Goal: Information Seeking & Learning: Learn about a topic

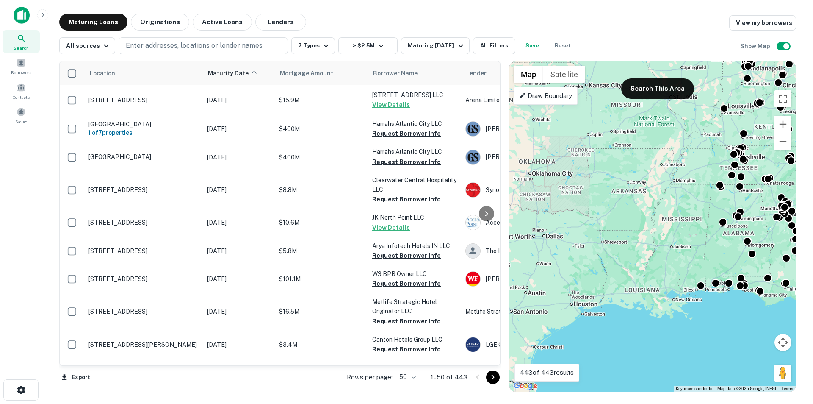
drag, startPoint x: 566, startPoint y: 226, endPoint x: 774, endPoint y: 208, distance: 208.2
click at [774, 208] on div "To activate drag with keyboard, press Alt + Enter. Once in keyboard drag state,…" at bounding box center [652, 226] width 286 height 330
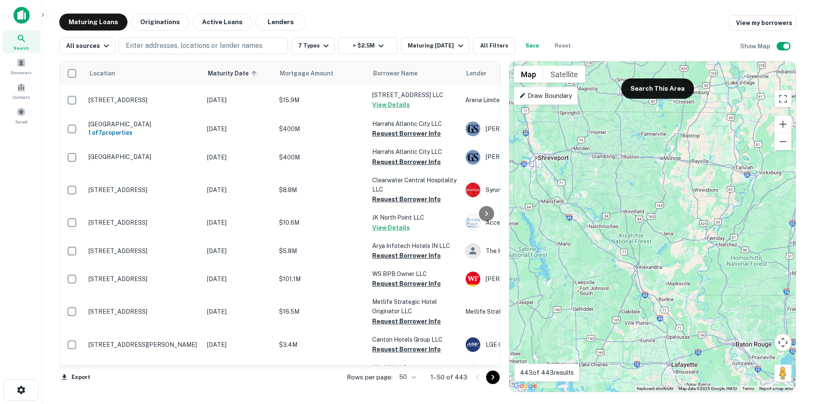
drag, startPoint x: 644, startPoint y: 267, endPoint x: 663, endPoint y: 255, distance: 22.7
click at [663, 255] on div "To activate drag with keyboard, press Alt + Enter. Once in keyboard drag state,…" at bounding box center [652, 226] width 286 height 330
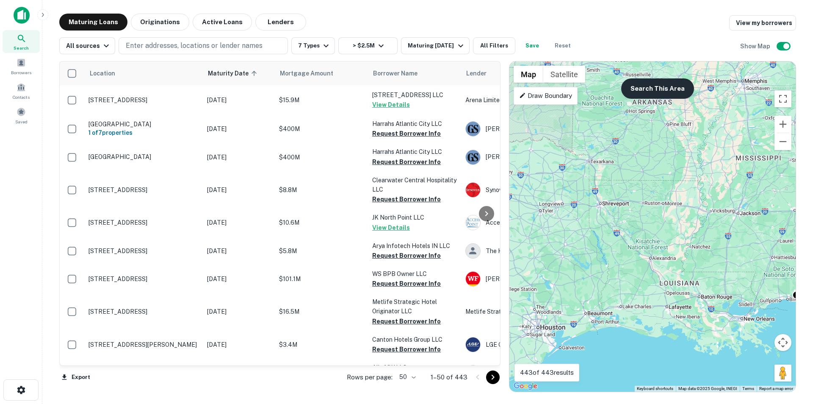
click at [656, 91] on button "Search This Area" at bounding box center [657, 88] width 73 height 20
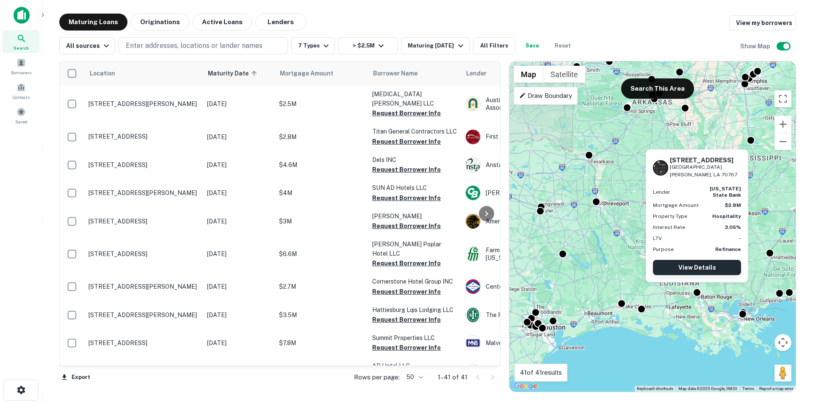
click at [698, 265] on link "View Details" at bounding box center [697, 267] width 88 height 15
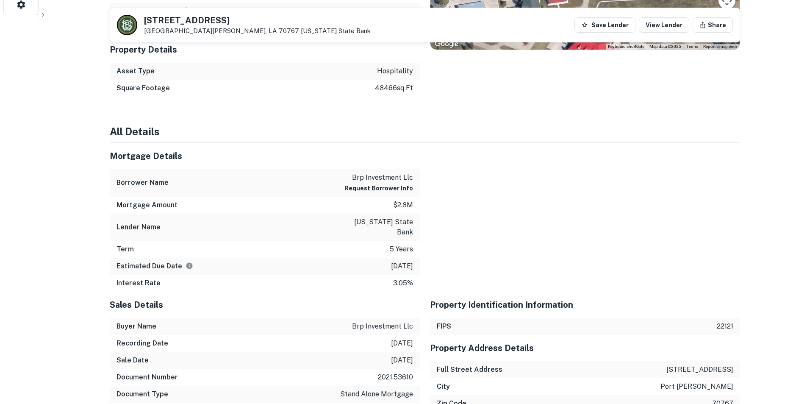
scroll to position [212, 0]
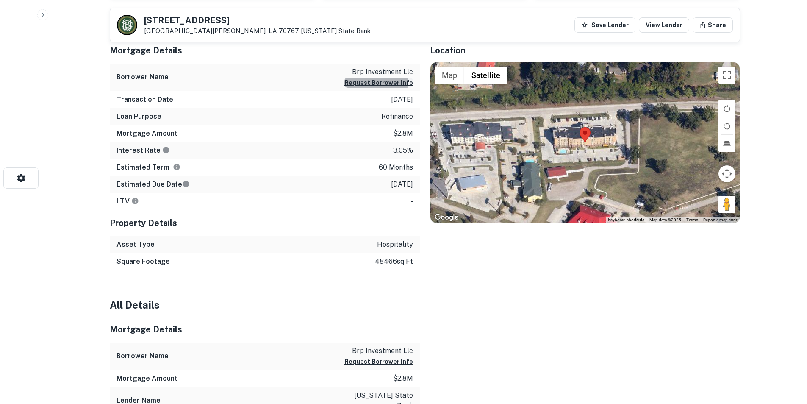
click at [365, 82] on button "Request Borrower Info" at bounding box center [378, 82] width 69 height 10
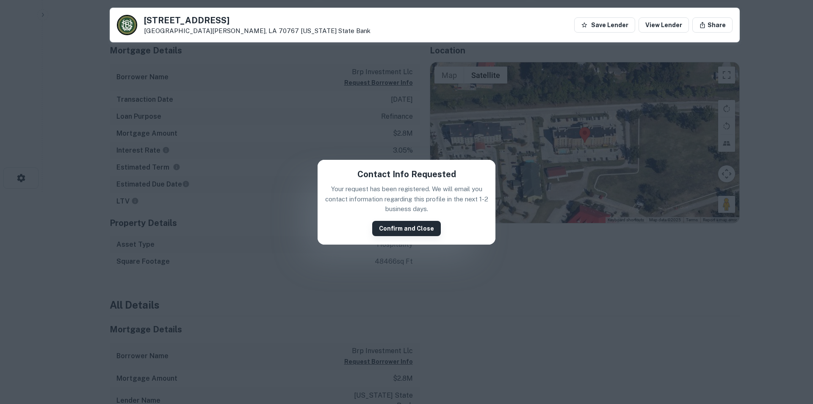
click at [426, 230] on button "Confirm and Close" at bounding box center [406, 228] width 69 height 15
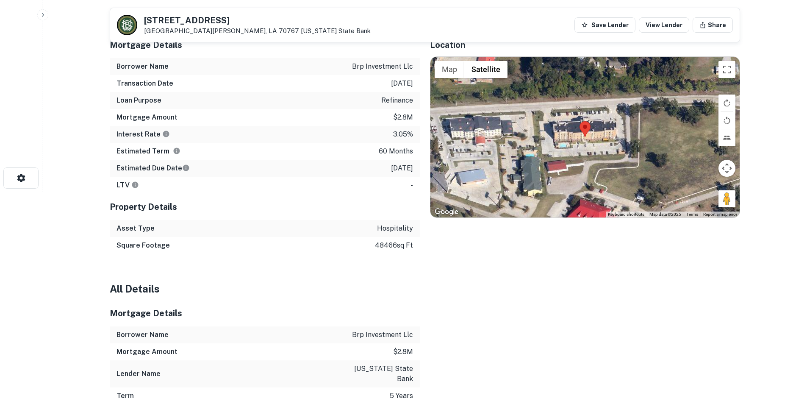
scroll to position [0, 0]
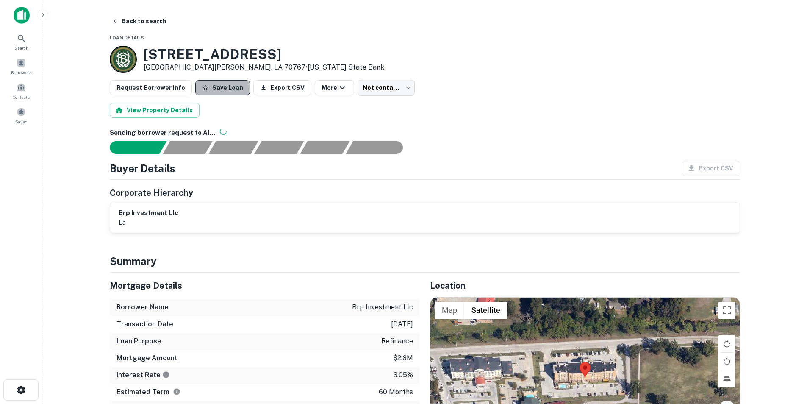
click at [216, 87] on button "Save Loan" at bounding box center [222, 87] width 55 height 15
click at [152, 22] on button "Back to search" at bounding box center [139, 21] width 62 height 15
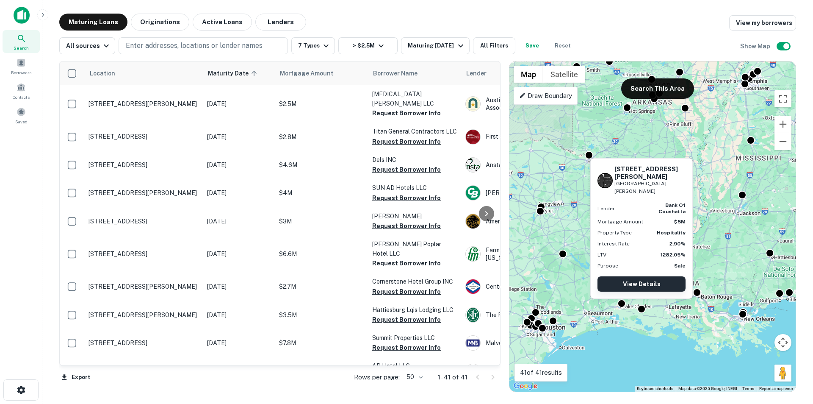
click at [641, 281] on link "View Details" at bounding box center [642, 283] width 88 height 15
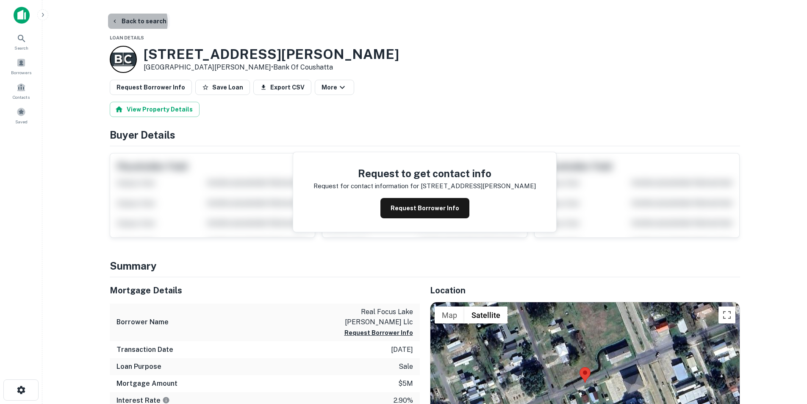
click at [134, 22] on button "Back to search" at bounding box center [139, 21] width 62 height 15
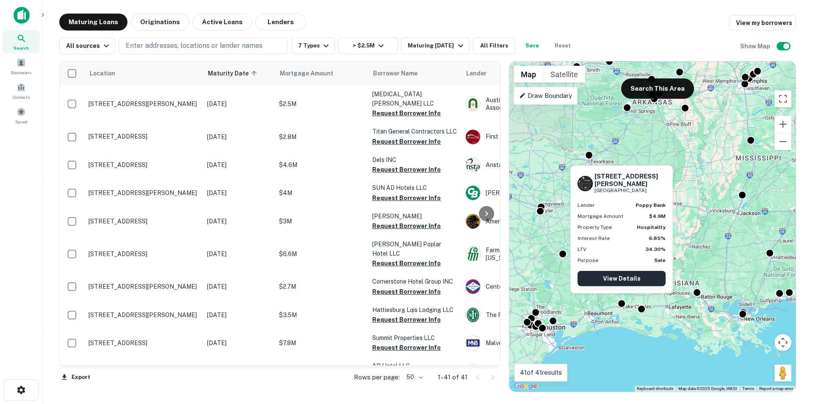
click at [618, 278] on link "View Details" at bounding box center [622, 278] width 88 height 15
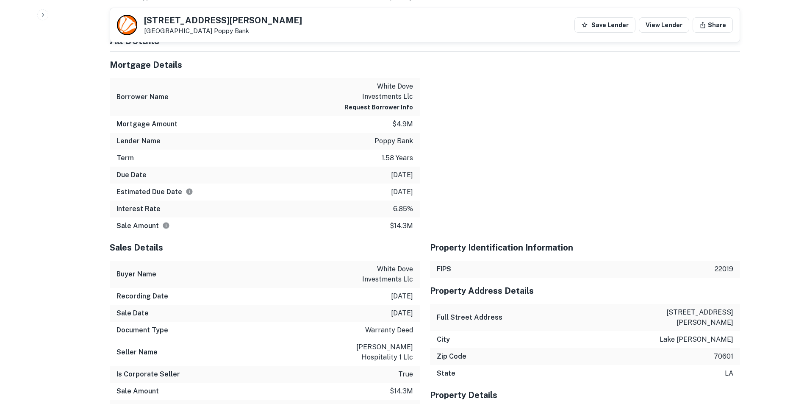
scroll to position [635, 0]
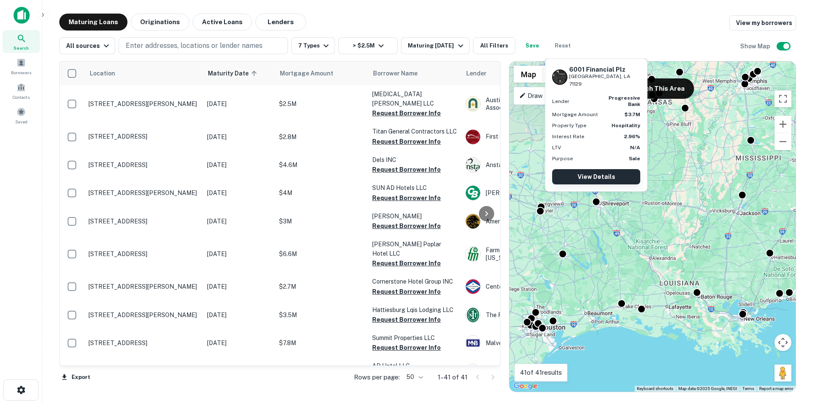
click at [595, 180] on link "View Details" at bounding box center [596, 176] width 88 height 15
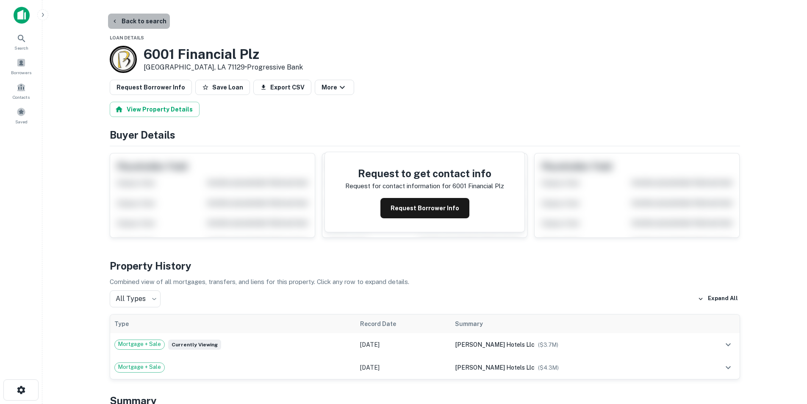
click at [147, 18] on button "Back to search" at bounding box center [139, 21] width 62 height 15
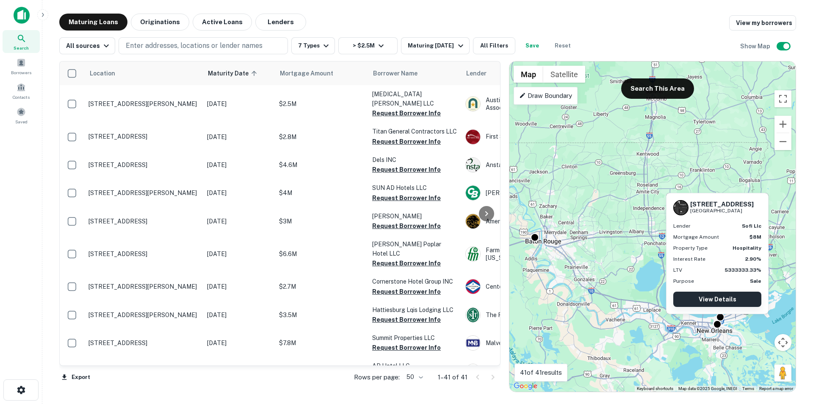
click at [713, 295] on link "View Details" at bounding box center [717, 298] width 88 height 15
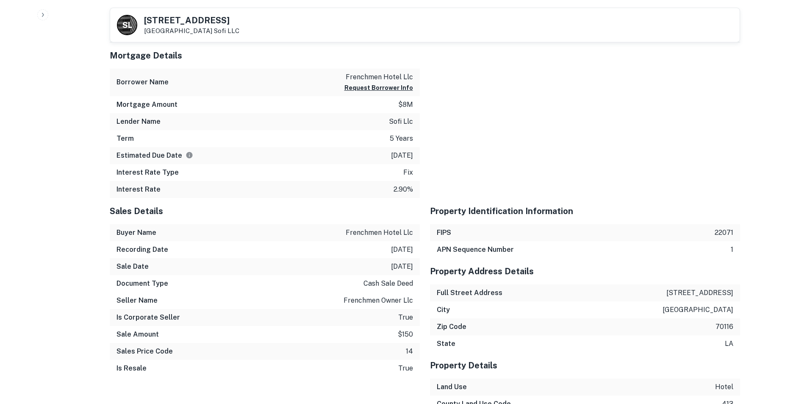
scroll to position [551, 0]
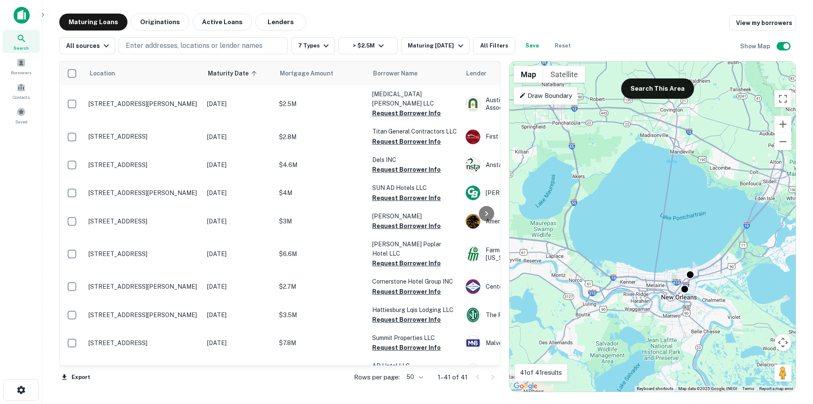
drag, startPoint x: 721, startPoint y: 333, endPoint x: 552, endPoint y: 225, distance: 201.1
click at [552, 225] on div "To activate drag with keyboard, press Alt + Enter. Once in keyboard drag state,…" at bounding box center [652, 226] width 286 height 330
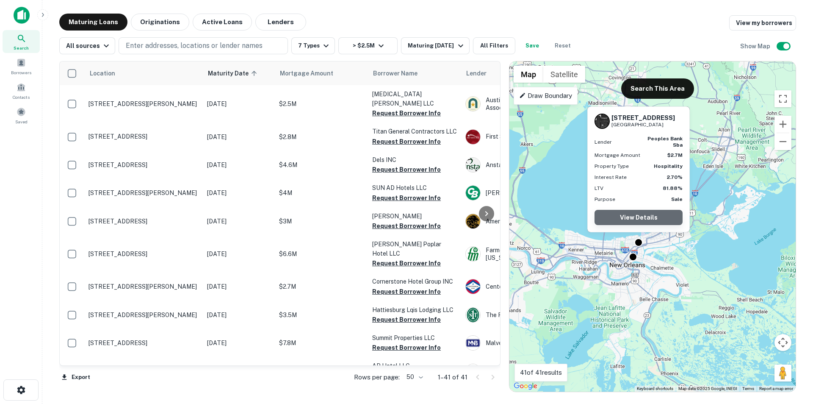
click at [641, 220] on link "View Details" at bounding box center [639, 217] width 88 height 15
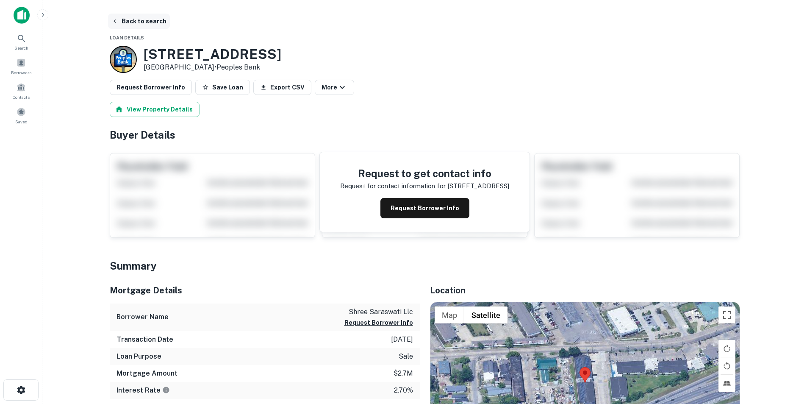
click at [131, 24] on button "Back to search" at bounding box center [139, 21] width 62 height 15
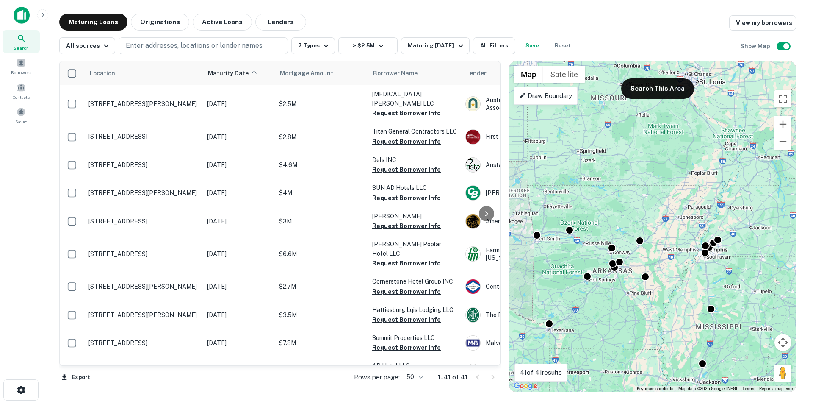
drag, startPoint x: 661, startPoint y: 177, endPoint x: 621, endPoint y: 346, distance: 174.1
click at [621, 346] on div "To activate drag with keyboard, press Alt + Enter. Once in keyboard drag state,…" at bounding box center [652, 226] width 286 height 330
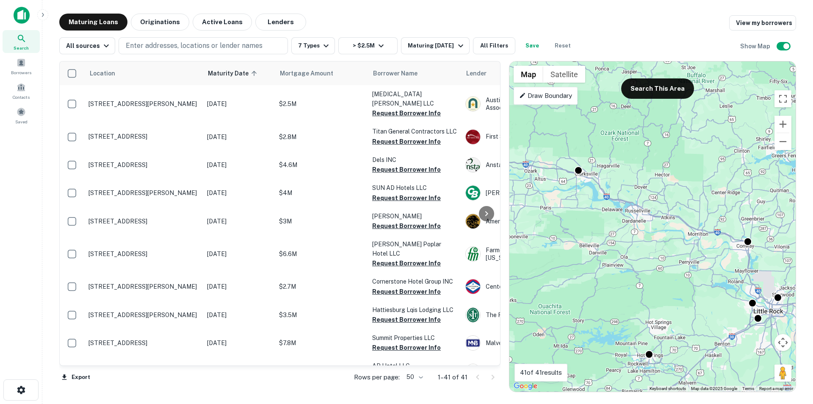
drag, startPoint x: 602, startPoint y: 234, endPoint x: 811, endPoint y: 397, distance: 265.2
click at [813, 403] on html "Search Borrowers Contacts Saved Maturing Loans Originations Active Loans Lender…" at bounding box center [406, 202] width 813 height 404
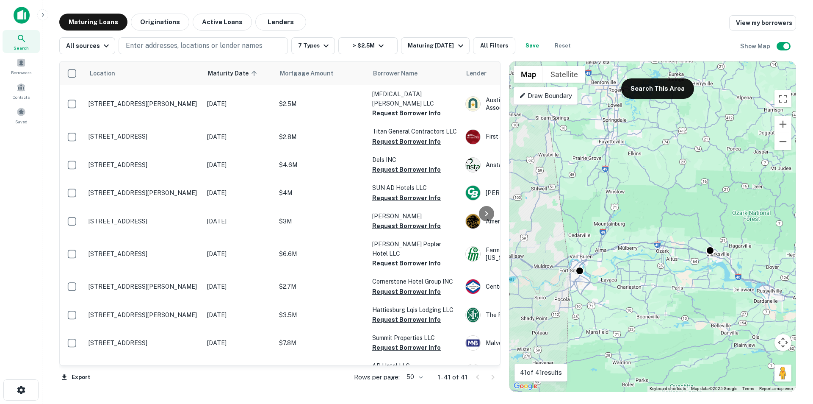
drag, startPoint x: 584, startPoint y: 176, endPoint x: 719, endPoint y: 293, distance: 179.2
click at [719, 293] on div "To activate drag with keyboard, press Alt + Enter. Once in keyboard drag state,…" at bounding box center [652, 226] width 286 height 330
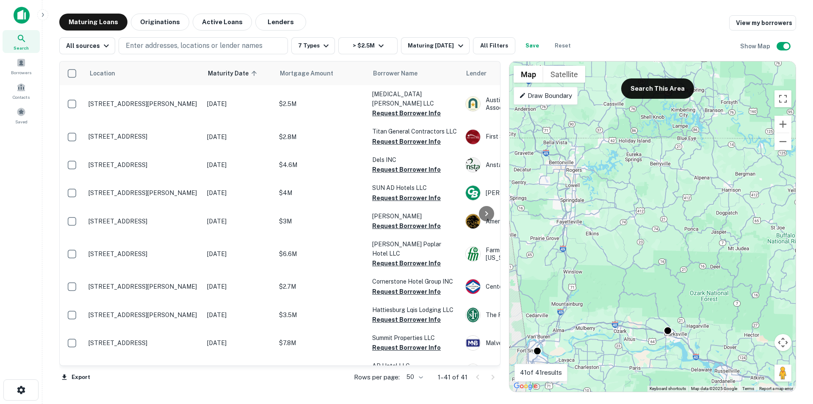
drag, startPoint x: 679, startPoint y: 278, endPoint x: 635, endPoint y: 362, distance: 94.7
click at [635, 362] on div "To activate drag with keyboard, press Alt + Enter. Once in keyboard drag state,…" at bounding box center [652, 226] width 286 height 330
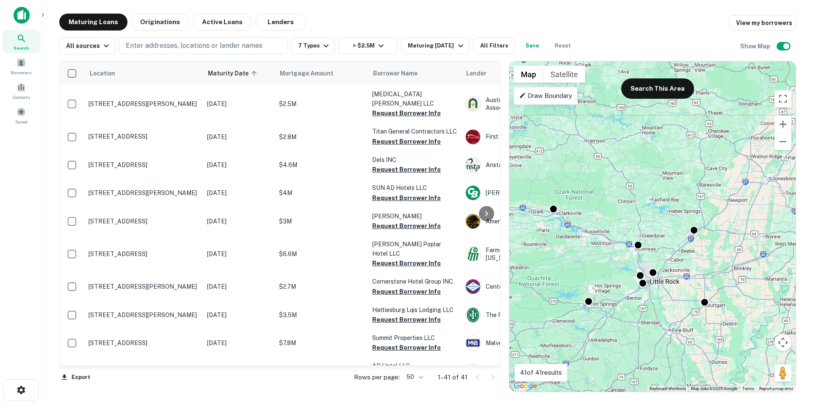
drag, startPoint x: 704, startPoint y: 282, endPoint x: 608, endPoint y: 199, distance: 127.0
click at [608, 199] on div "To activate drag with keyboard, press Alt + Enter. Once in keyboard drag state,…" at bounding box center [652, 226] width 286 height 330
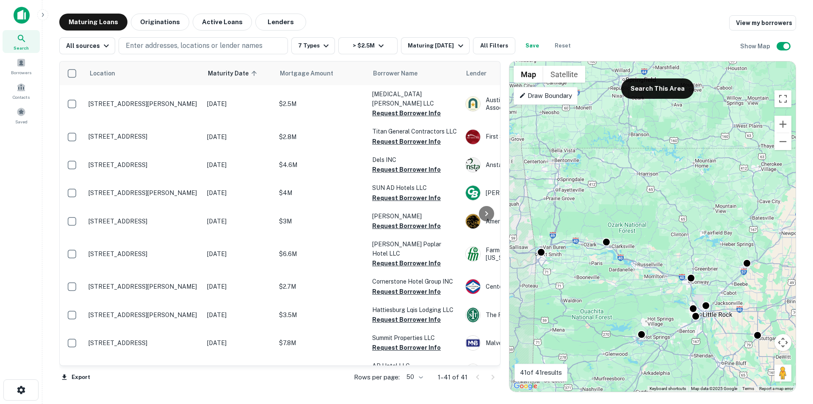
drag, startPoint x: 699, startPoint y: 173, endPoint x: 751, endPoint y: 207, distance: 62.5
click at [751, 207] on div "To activate drag with keyboard, press Alt + Enter. Once in keyboard drag state,…" at bounding box center [652, 226] width 286 height 330
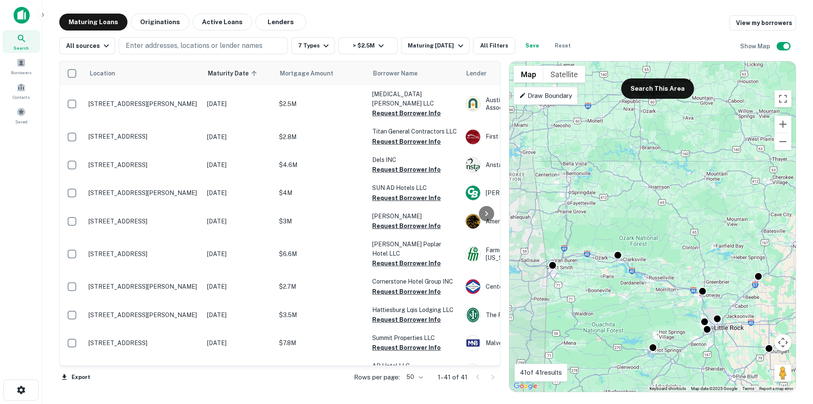
drag, startPoint x: 579, startPoint y: 203, endPoint x: 594, endPoint y: 219, distance: 21.9
click at [594, 219] on div "To activate drag with keyboard, press Alt + Enter. Once in keyboard drag state,…" at bounding box center [652, 226] width 286 height 330
click at [648, 89] on button "Search This Area" at bounding box center [657, 88] width 73 height 20
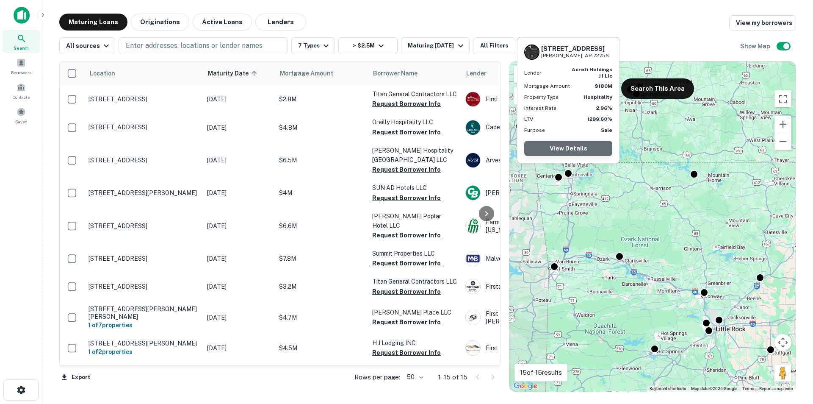
click at [570, 144] on link "View Details" at bounding box center [568, 148] width 88 height 15
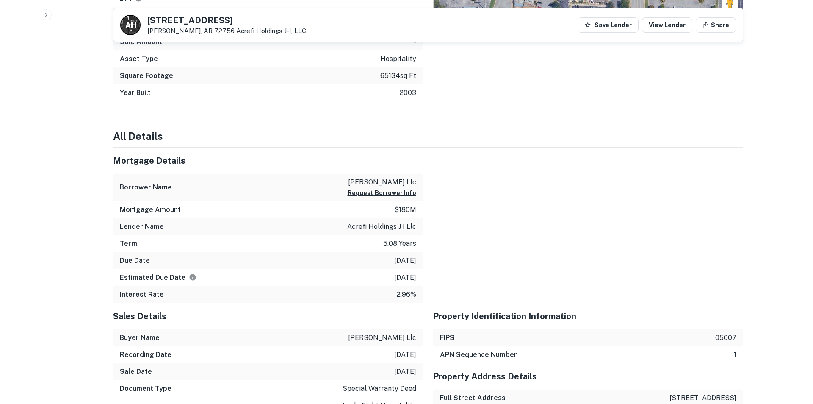
scroll to position [423, 0]
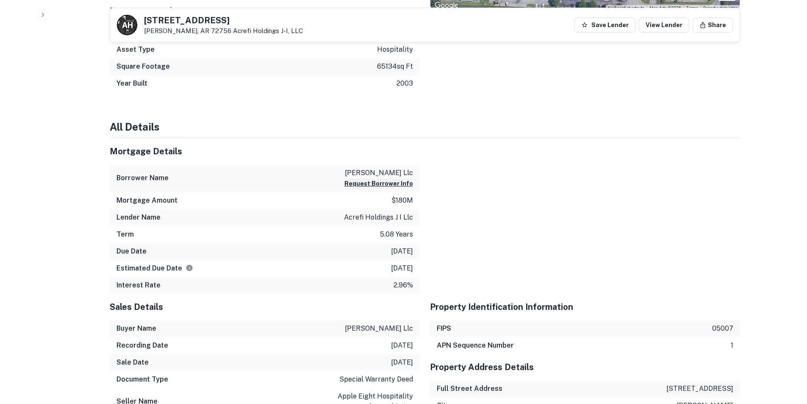
click at [379, 185] on button "Request Borrower Info" at bounding box center [378, 183] width 69 height 10
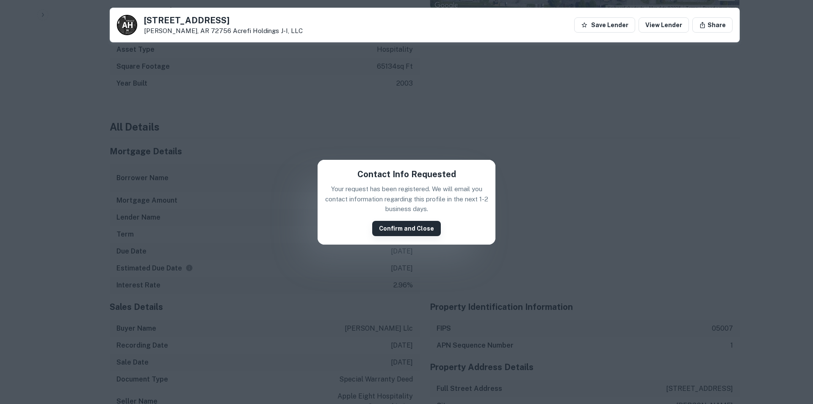
click at [393, 230] on button "Confirm and Close" at bounding box center [406, 228] width 69 height 15
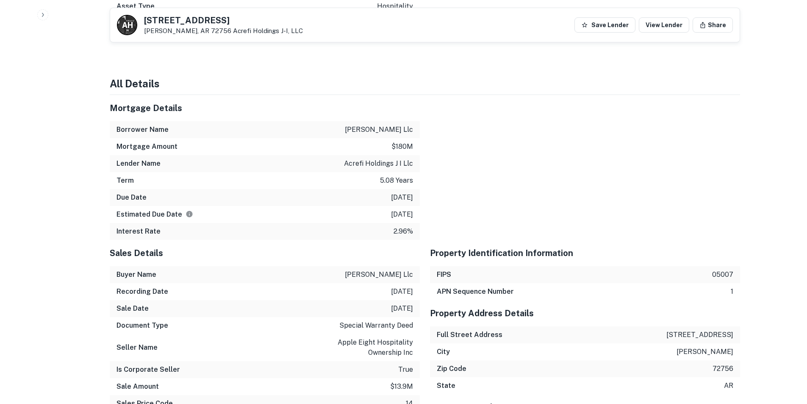
scroll to position [618, 0]
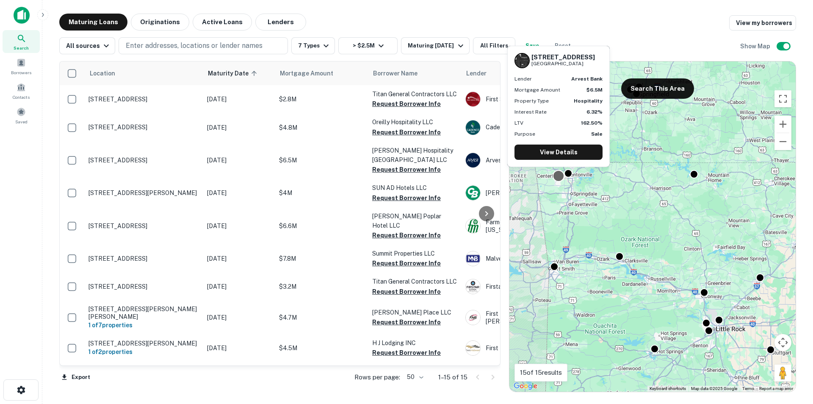
click at [558, 177] on div at bounding box center [559, 175] width 12 height 12
click at [564, 155] on link "View Details" at bounding box center [559, 151] width 88 height 15
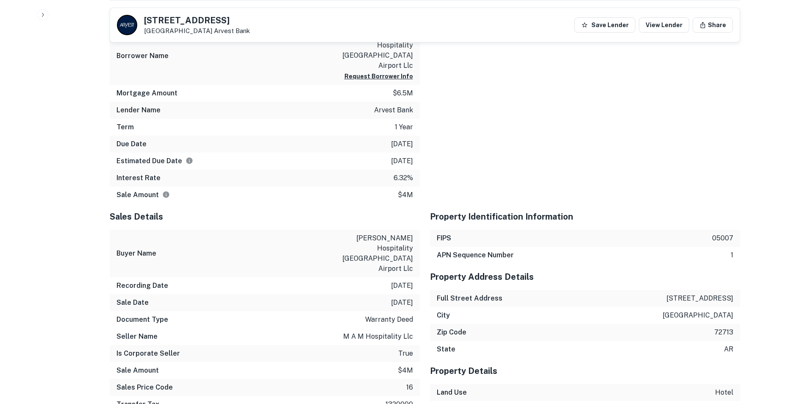
scroll to position [635, 0]
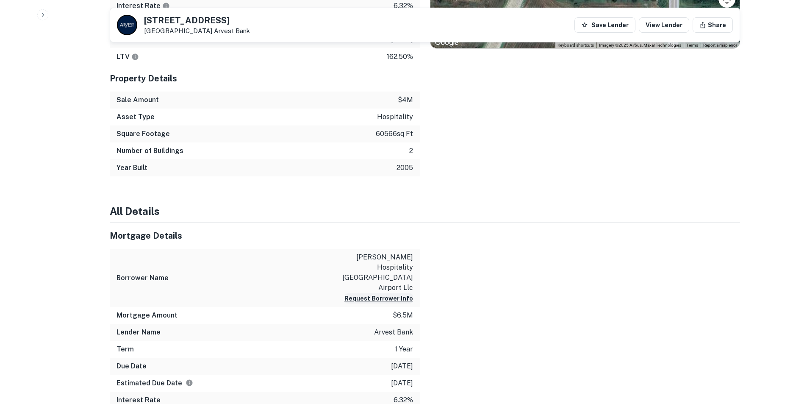
click at [357, 293] on button "Request Borrower Info" at bounding box center [378, 298] width 69 height 10
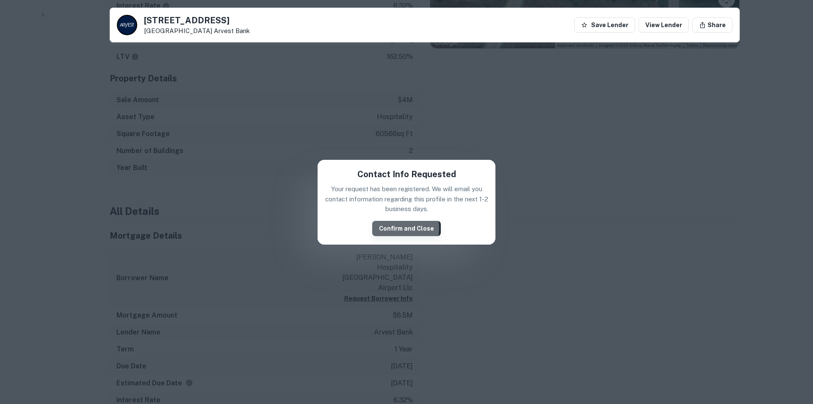
click at [396, 227] on button "Confirm and Close" at bounding box center [406, 228] width 69 height 15
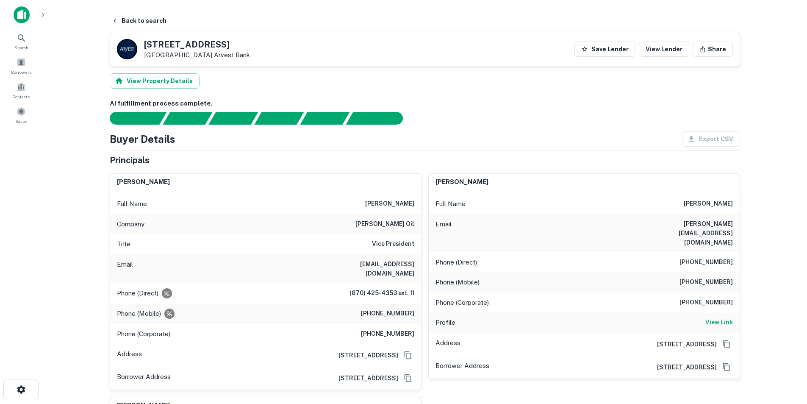
scroll to position [0, 0]
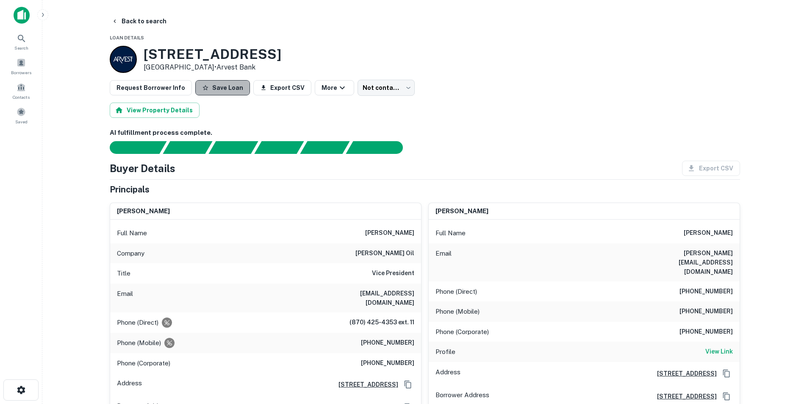
click at [221, 84] on button "Save Loan" at bounding box center [222, 87] width 55 height 15
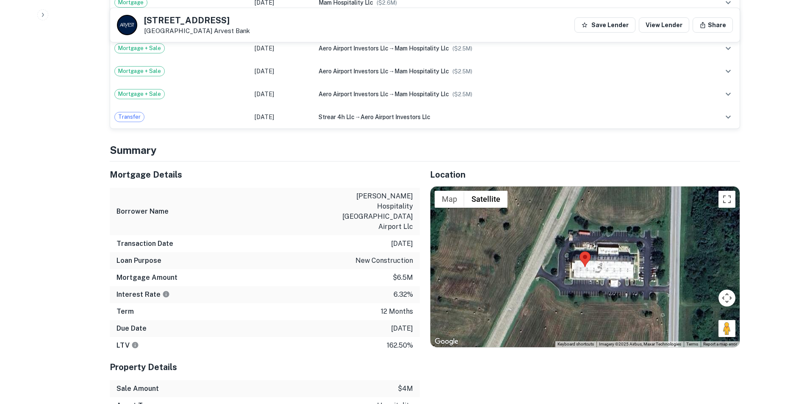
scroll to position [889, 0]
